Goal: Transaction & Acquisition: Purchase product/service

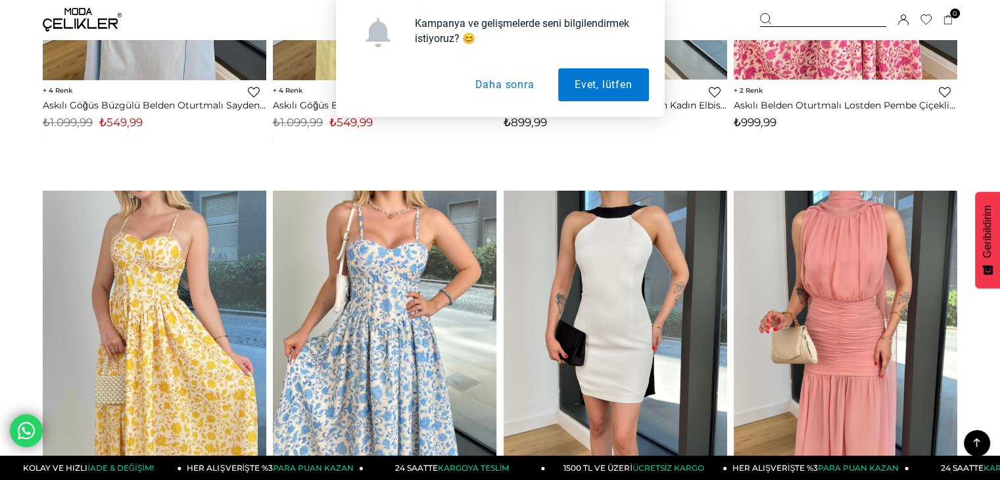
scroll to position [805, 0]
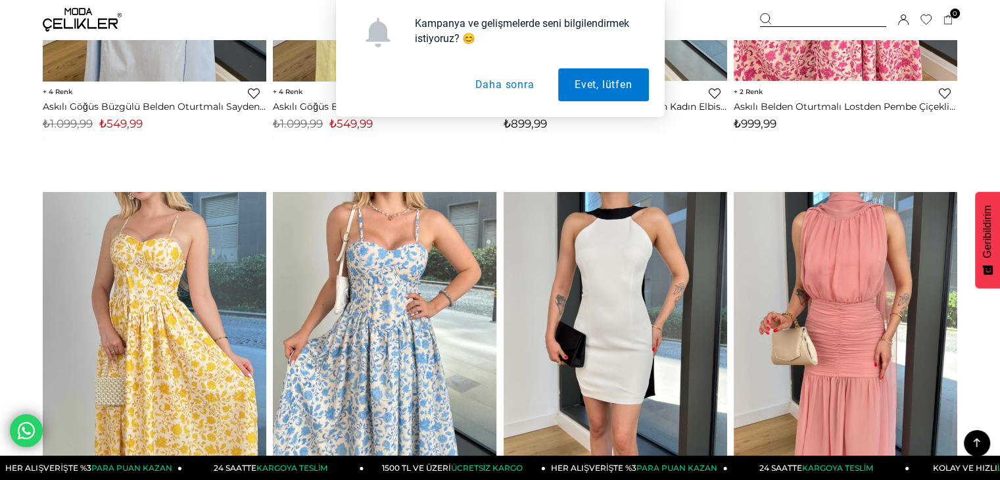
click at [506, 87] on button "Daha sonra" at bounding box center [504, 84] width 92 height 33
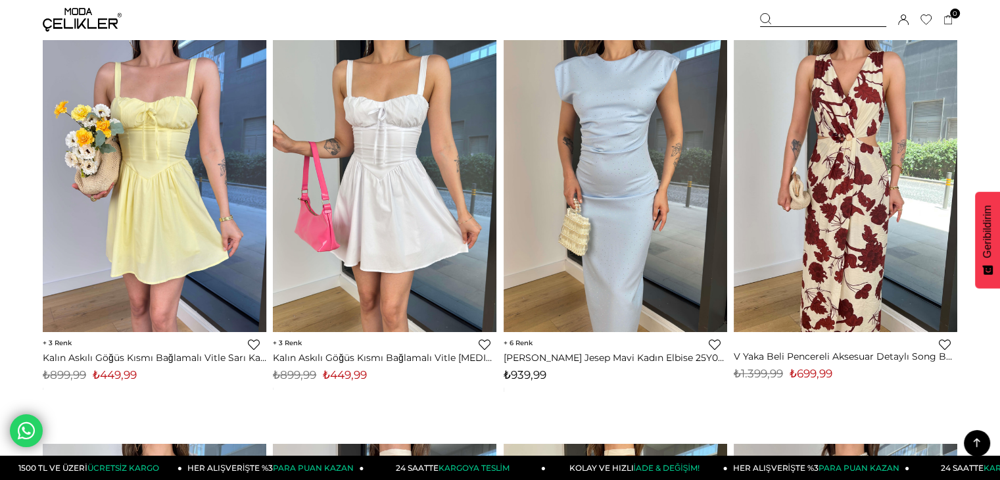
scroll to position [3409, 0]
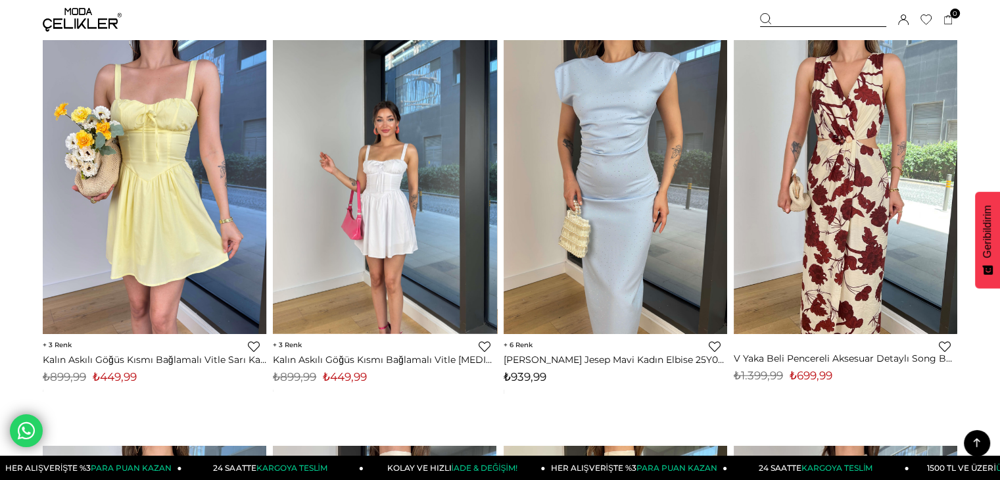
click at [371, 143] on img at bounding box center [385, 185] width 224 height 298
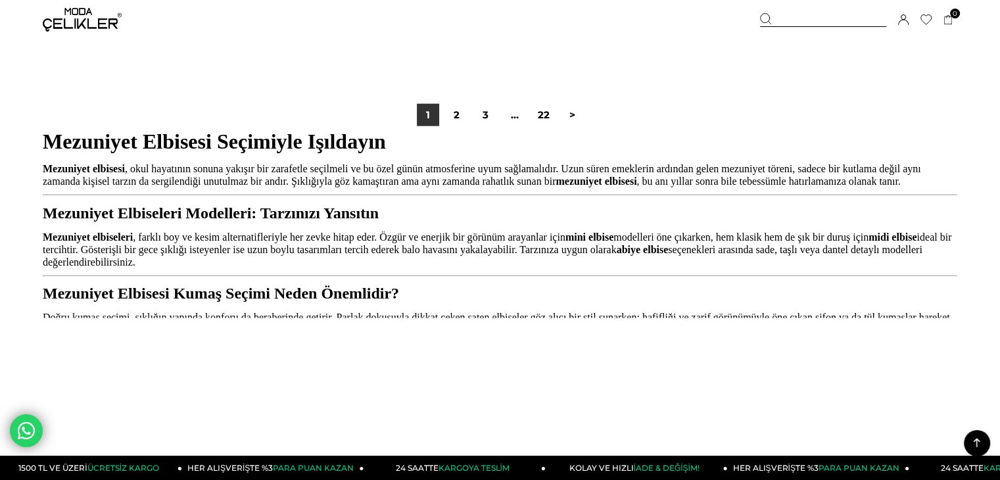
scroll to position [8277, 0]
